Goal: Task Accomplishment & Management: Use online tool/utility

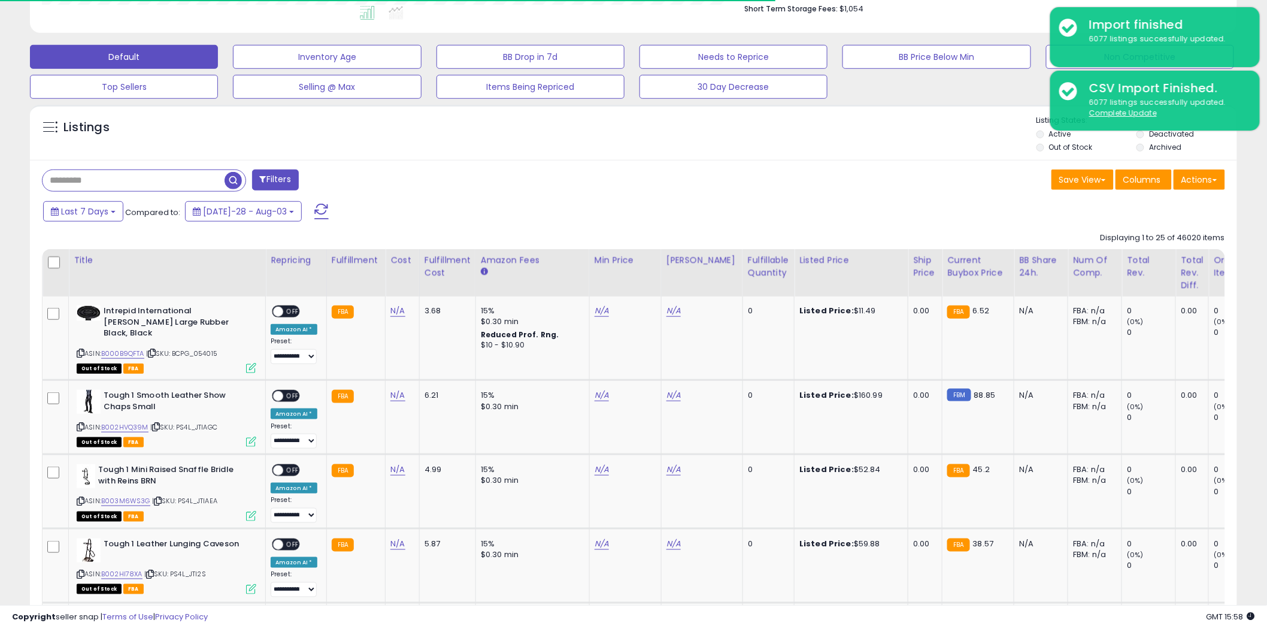
scroll to position [245, 700]
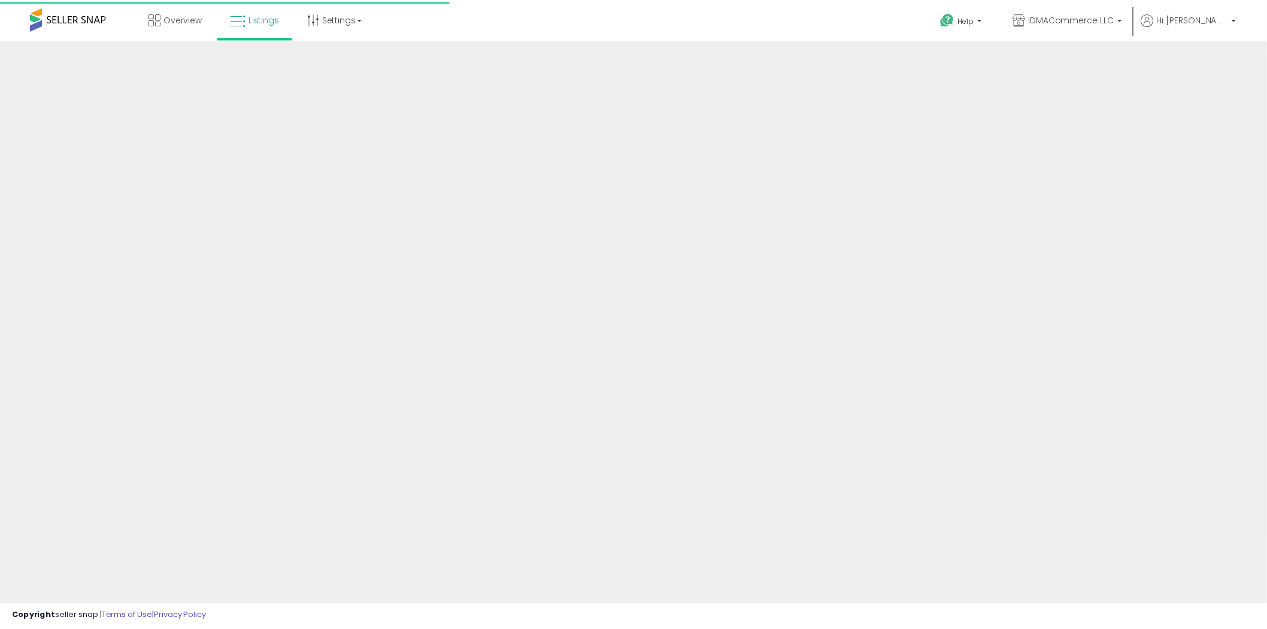
scroll to position [116, 0]
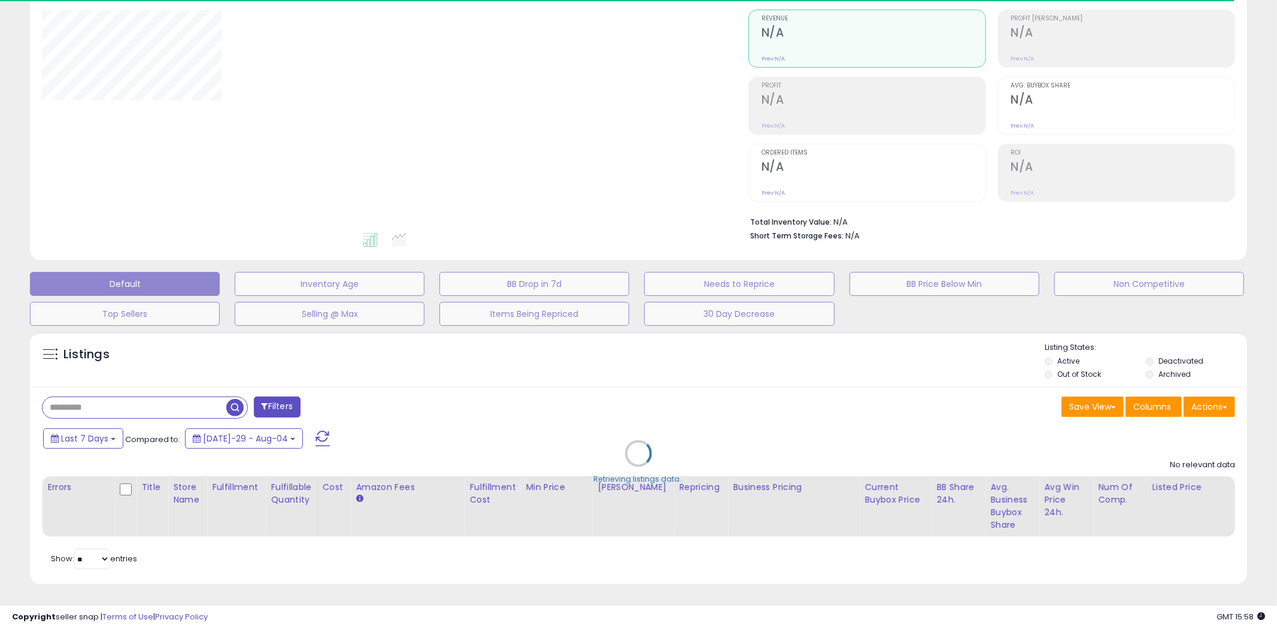
click at [448, 91] on div at bounding box center [386, 120] width 688 height 221
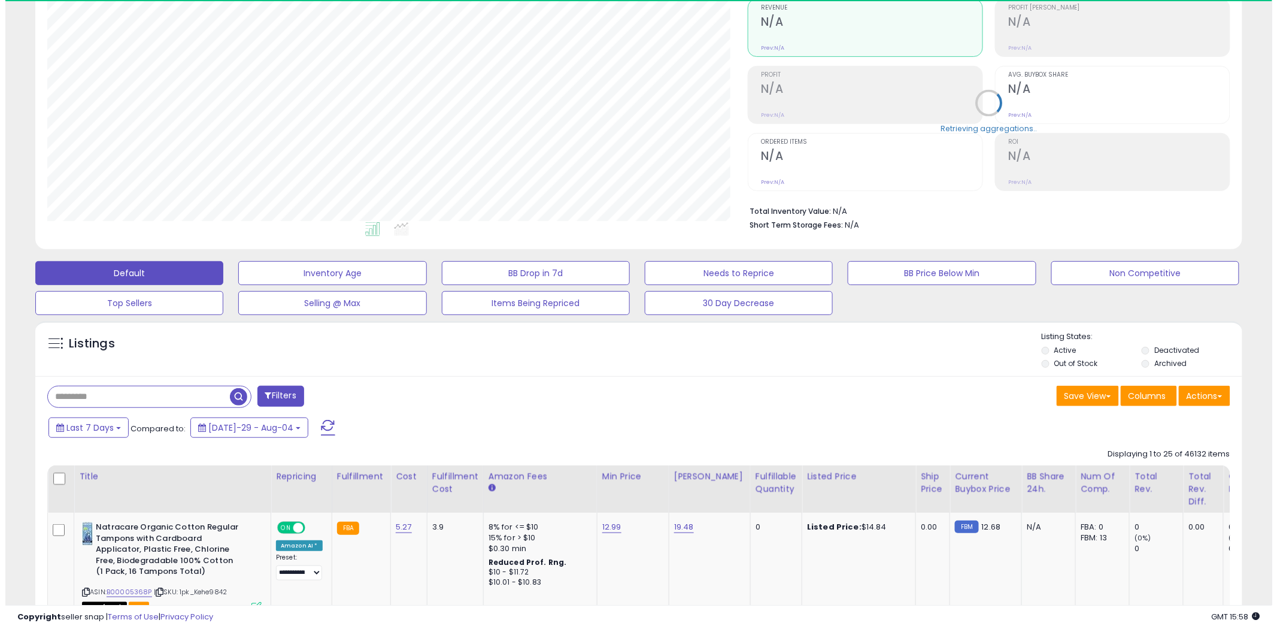
scroll to position [245, 700]
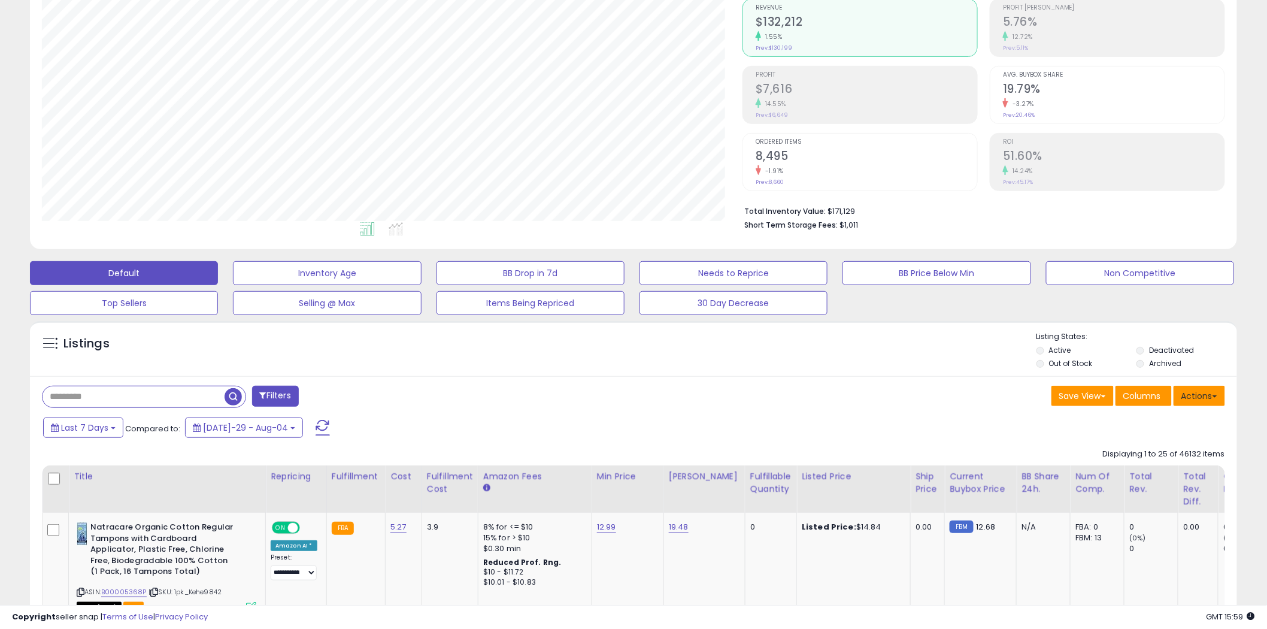
click at [1201, 396] on button "Actions" at bounding box center [1198, 396] width 51 height 20
click at [1180, 415] on link "Import" at bounding box center [1150, 421] width 131 height 19
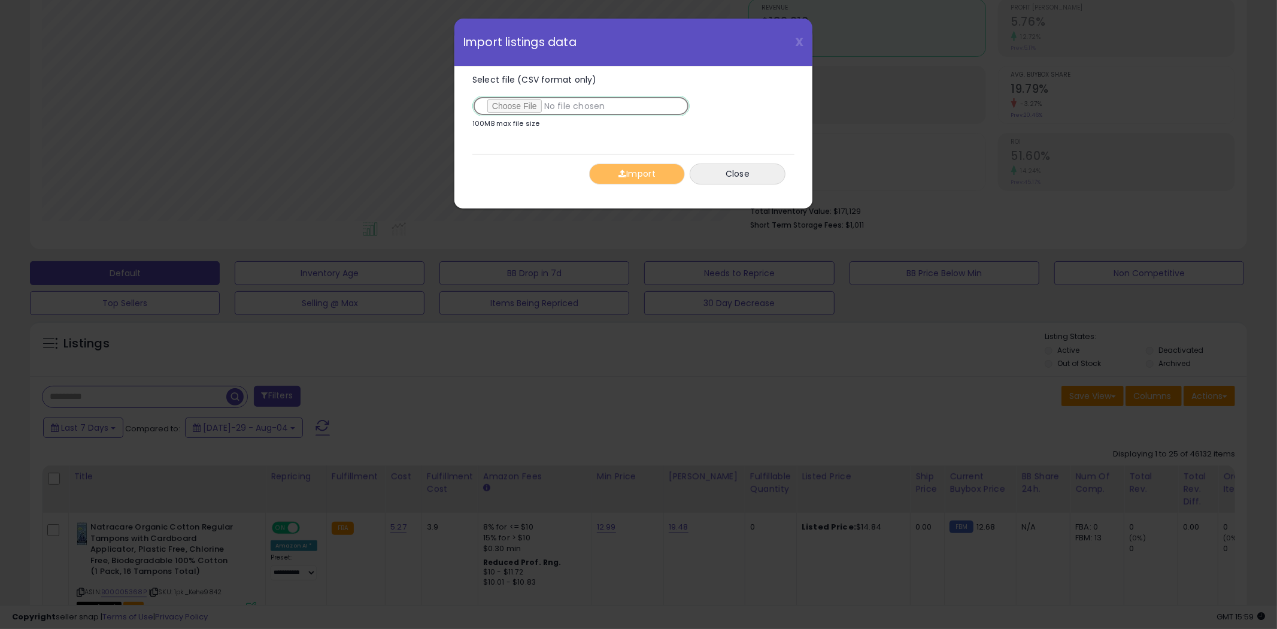
click at [523, 108] on input "Select file (CSV format only)" at bounding box center [580, 106] width 217 height 20
type input "**********"
click at [651, 170] on button "Import" at bounding box center [637, 173] width 96 height 21
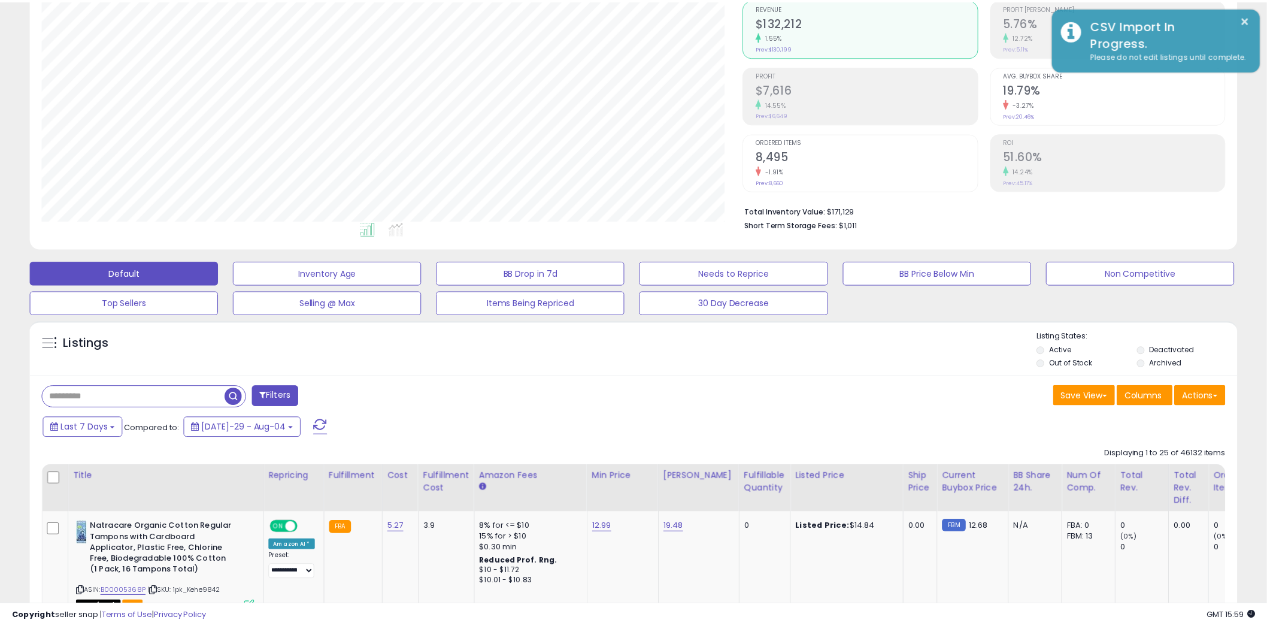
scroll to position [598391, 597935]
